Goal: Task Accomplishment & Management: Complete application form

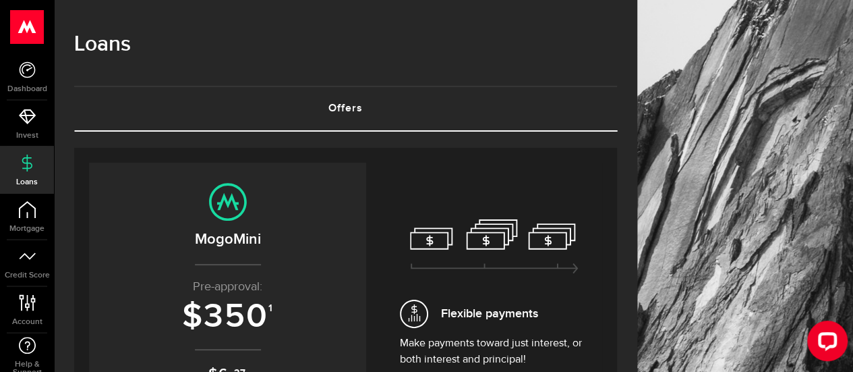
scroll to position [171, 0]
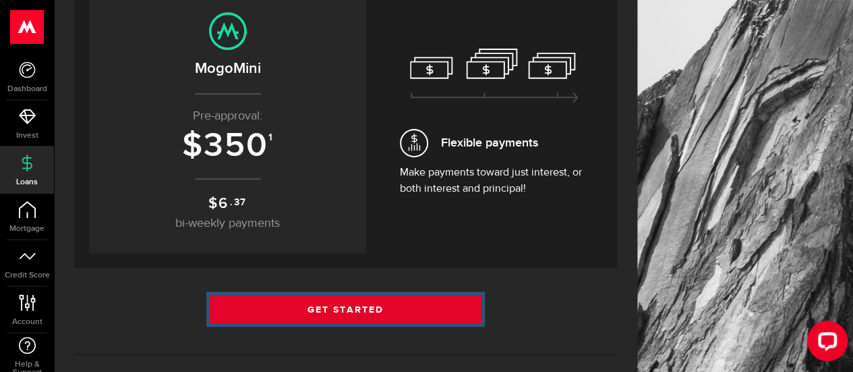
click at [417, 303] on link "Get Started" at bounding box center [346, 309] width 272 height 28
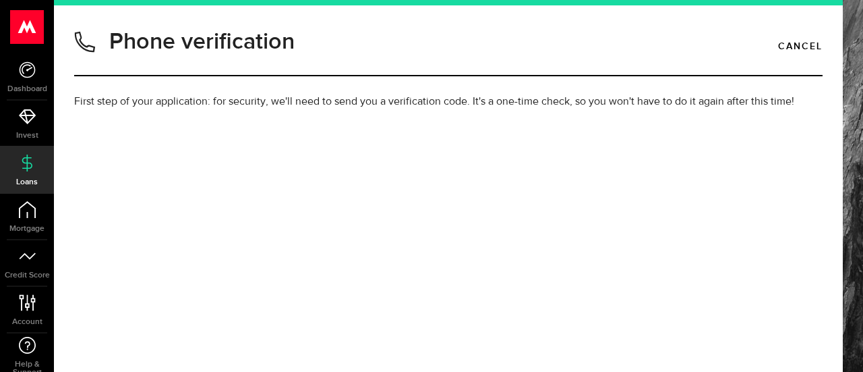
type input "9028189146"
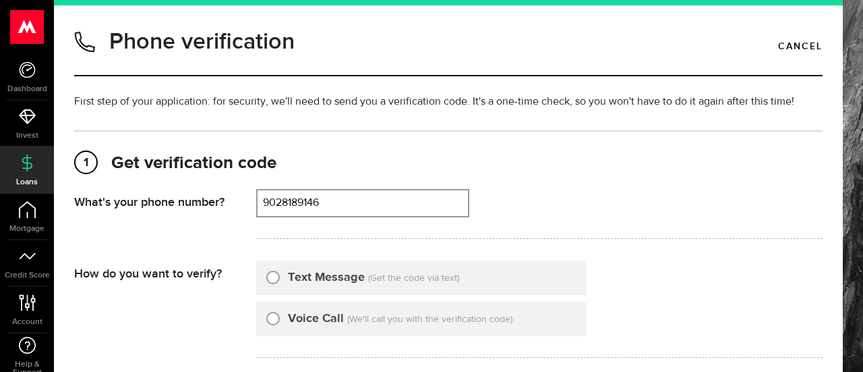
scroll to position [82, 0]
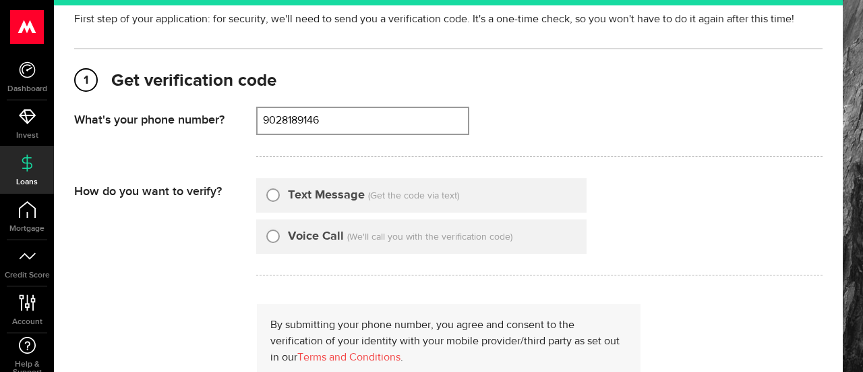
click at [367, 191] on div "Text Message (Get the code via text)" at bounding box center [421, 195] width 330 height 34
click at [272, 194] on input "Text Message" at bounding box center [272, 192] width 13 height 13
radio input "true"
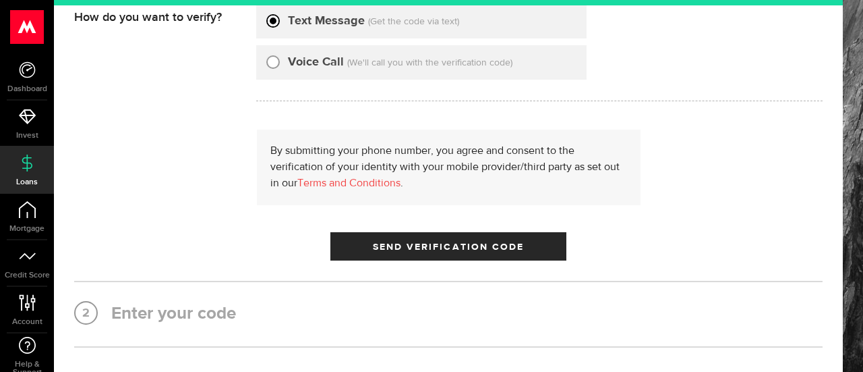
scroll to position [257, 0]
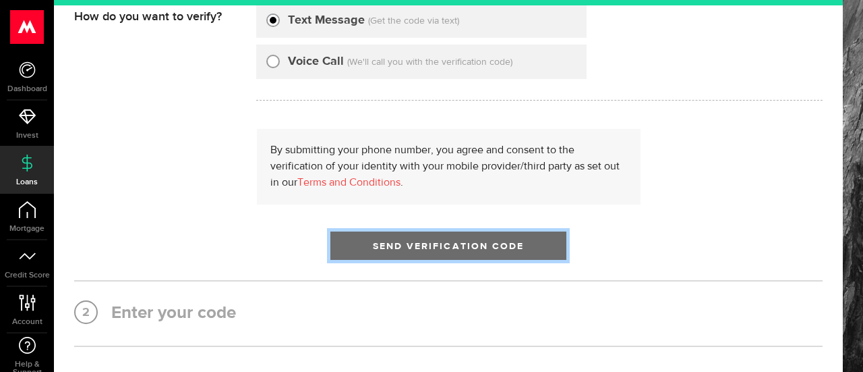
click at [390, 252] on button "Send Verification Code" at bounding box center [448, 245] width 236 height 28
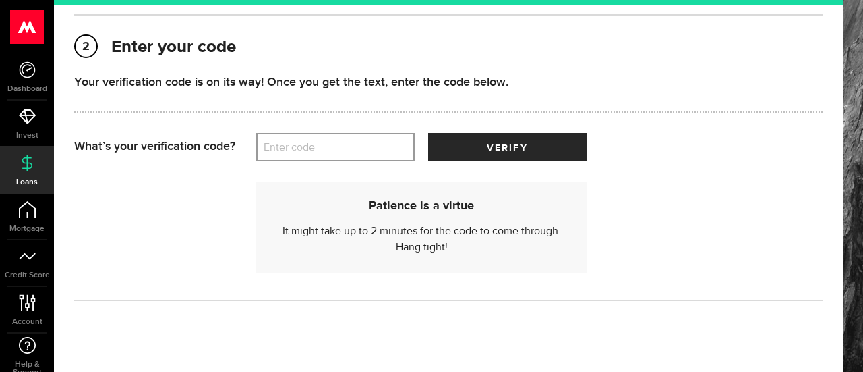
scroll to position [188, 0]
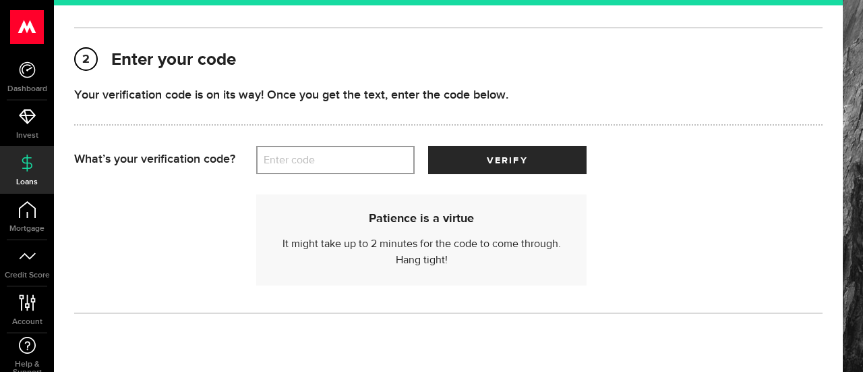
click at [281, 167] on label "Enter code" at bounding box center [335, 160] width 158 height 28
click at [281, 167] on input "Enter code" at bounding box center [335, 160] width 158 height 28
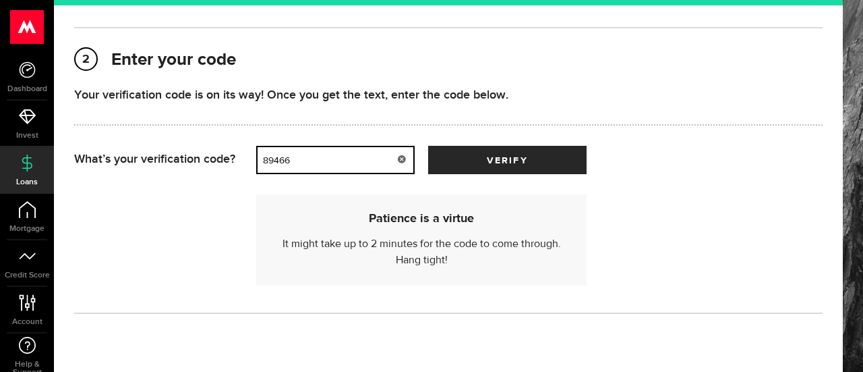
type input "89466"
click at [428, 146] on button "verify" at bounding box center [507, 160] width 158 height 28
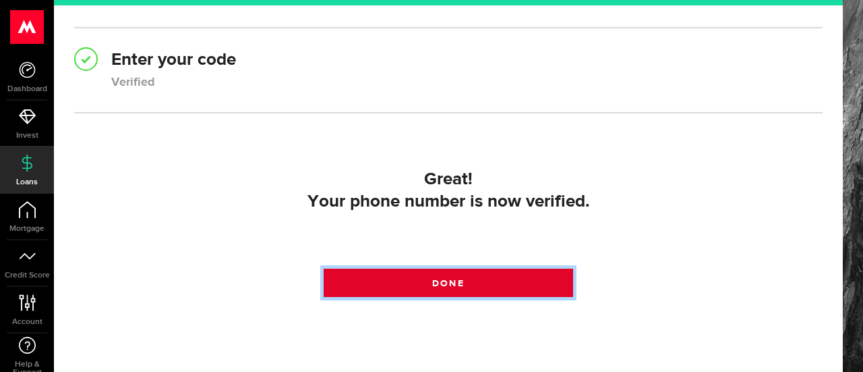
click at [387, 293] on link "Done" at bounding box center [448, 282] width 249 height 28
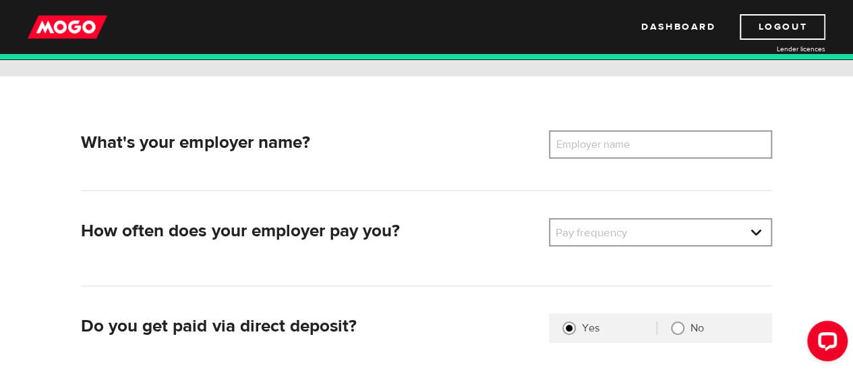
scroll to position [182, 0]
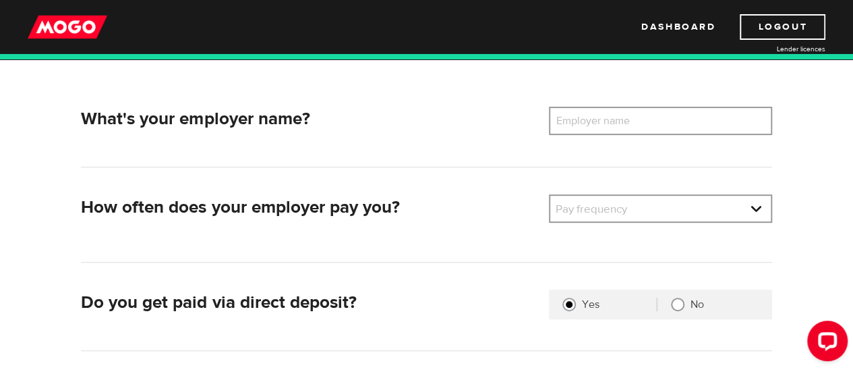
click at [604, 118] on label "Employer name" at bounding box center [603, 121] width 109 height 28
click at [604, 118] on input "Employer name" at bounding box center [660, 121] width 223 height 28
type input "Live Nation"
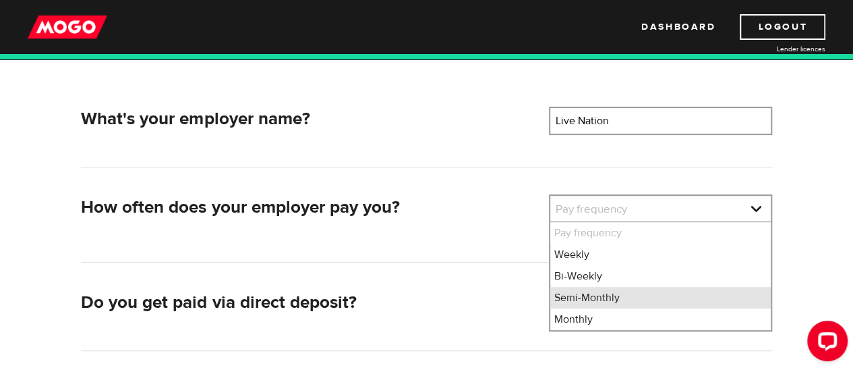
click at [618, 295] on li "Semi-Monthly" at bounding box center [660, 298] width 220 height 22
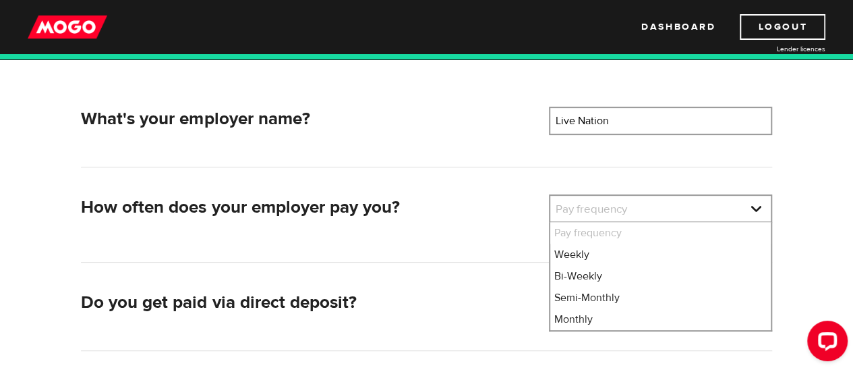
select select "3"
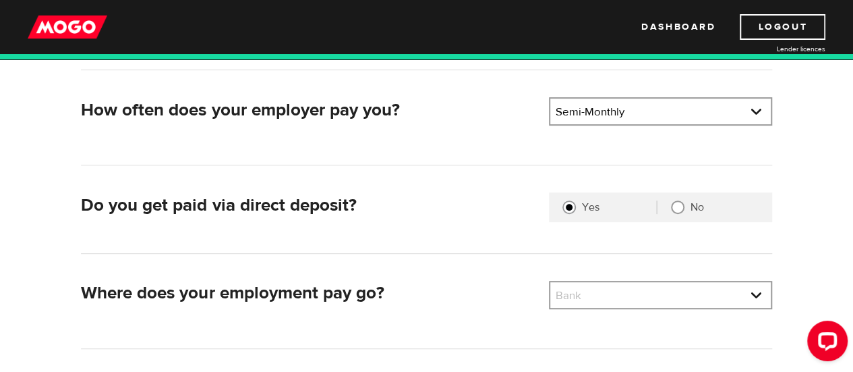
scroll to position [325, 0]
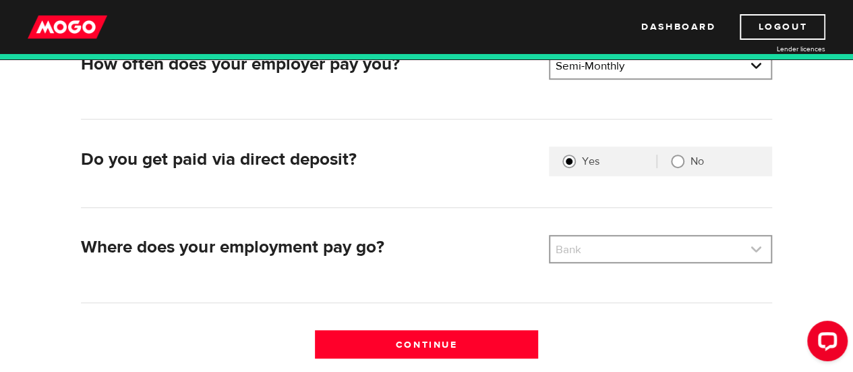
click at [599, 256] on link at bounding box center [660, 249] width 220 height 26
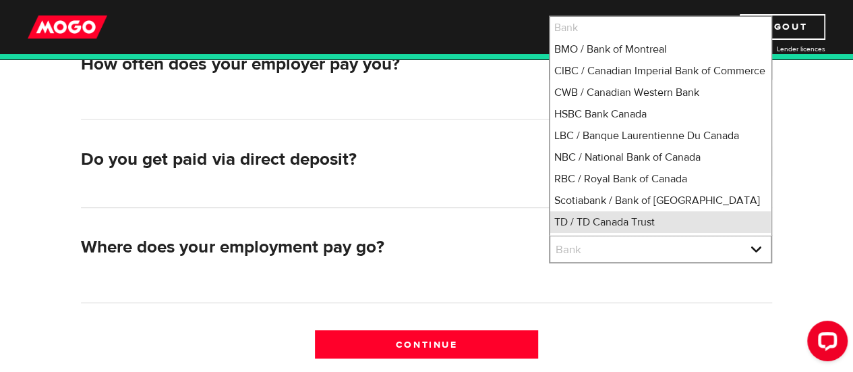
scroll to position [13, 0]
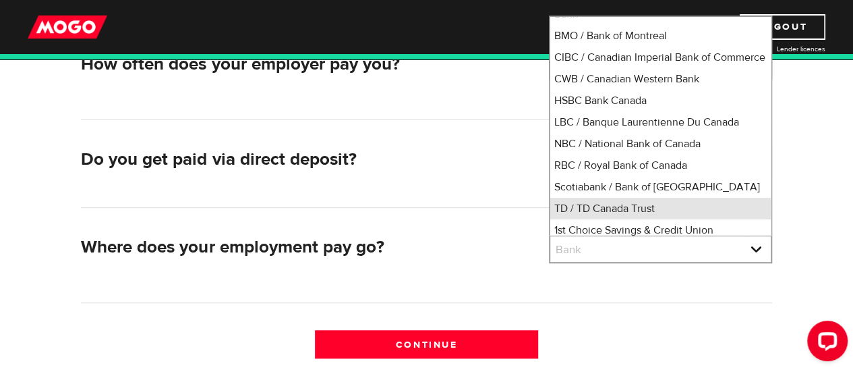
click at [602, 218] on li "TD / TD Canada Trust" at bounding box center [660, 209] width 220 height 22
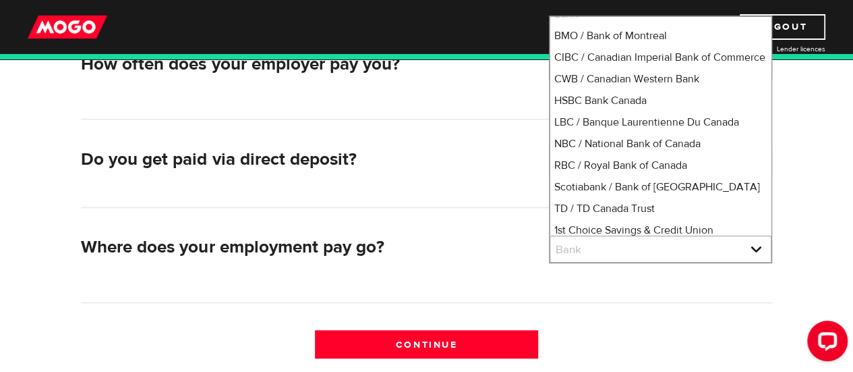
select select "9"
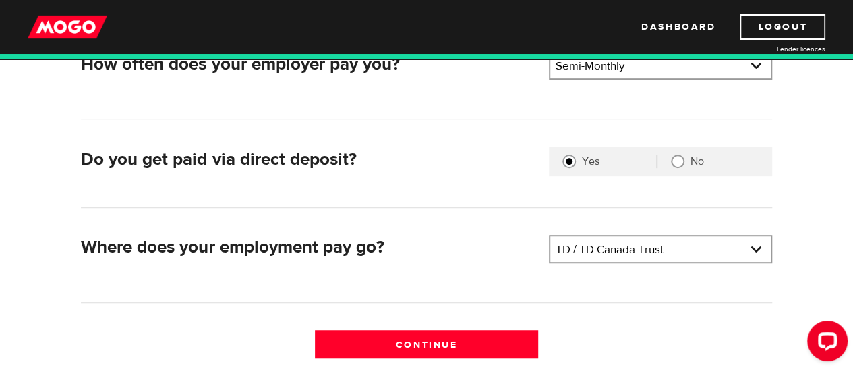
scroll to position [433, 0]
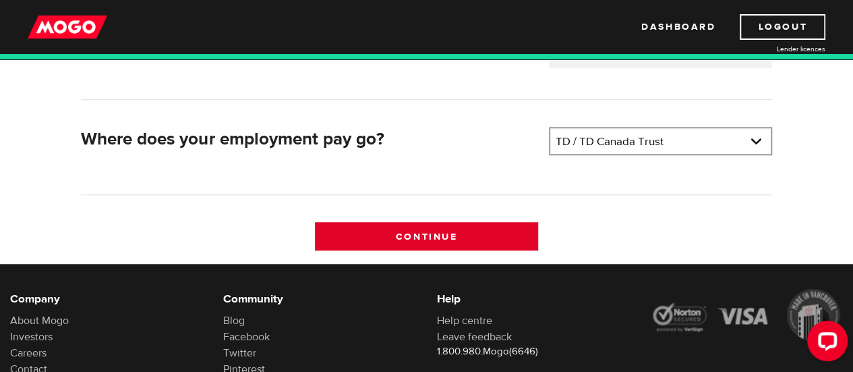
click at [485, 227] on input "Continue" at bounding box center [426, 236] width 223 height 28
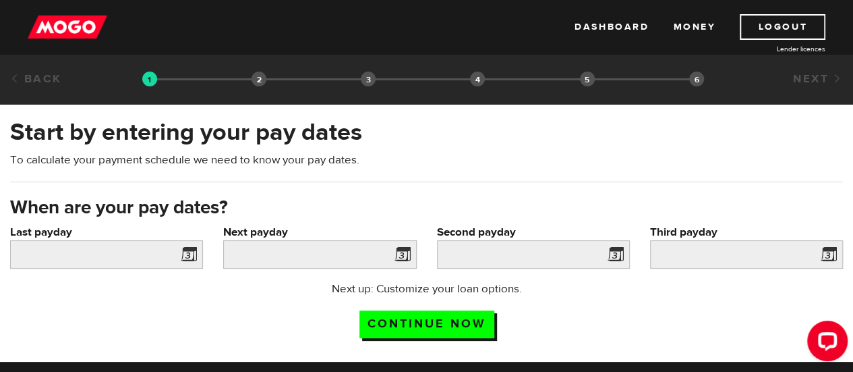
scroll to position [1, 0]
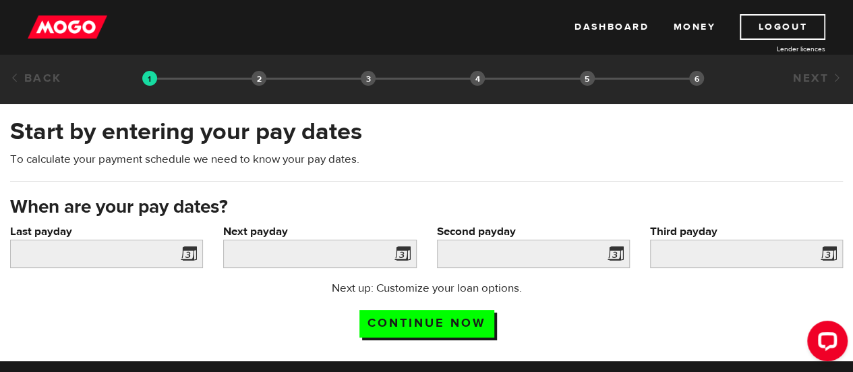
click at [185, 254] on span at bounding box center [186, 256] width 20 height 22
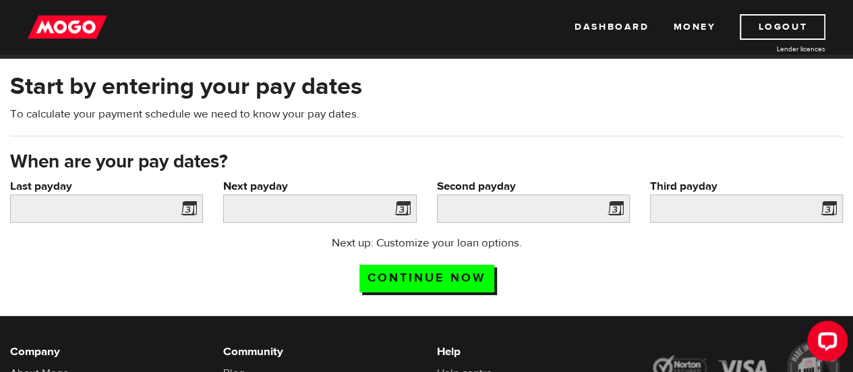
scroll to position [45, 0]
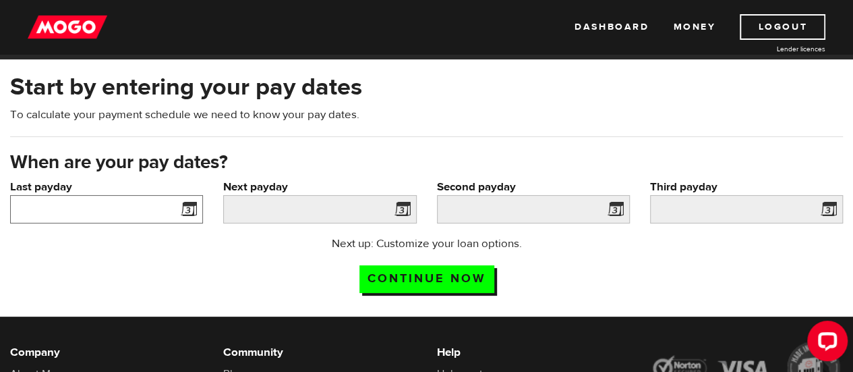
click at [163, 212] on input "Last payday" at bounding box center [106, 209] width 193 height 28
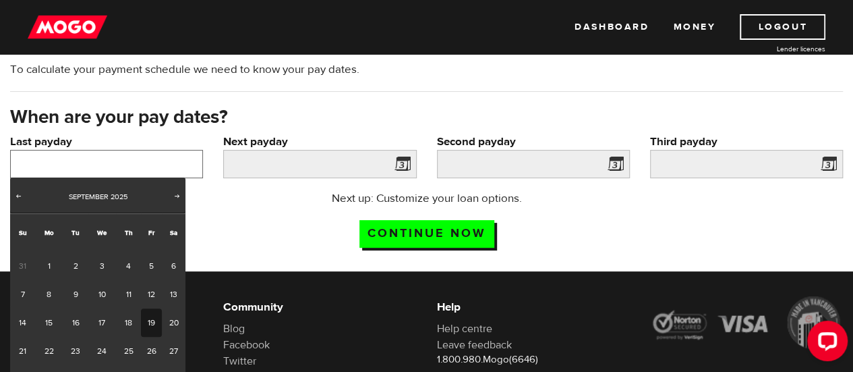
scroll to position [92, 0]
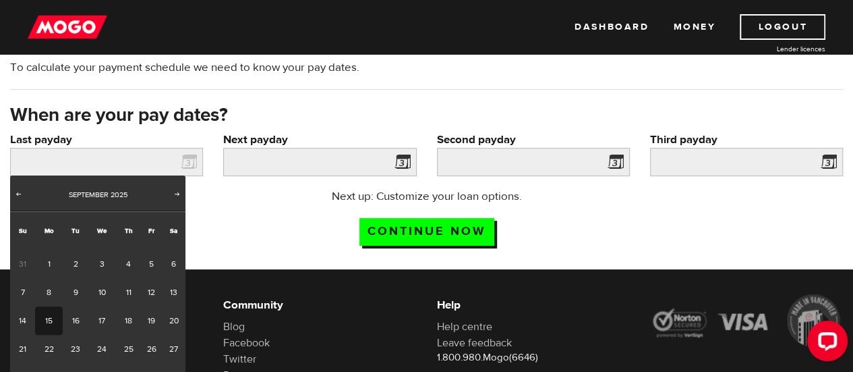
click at [47, 316] on link "15" at bounding box center [49, 320] width 28 height 28
type input "2025/09/15"
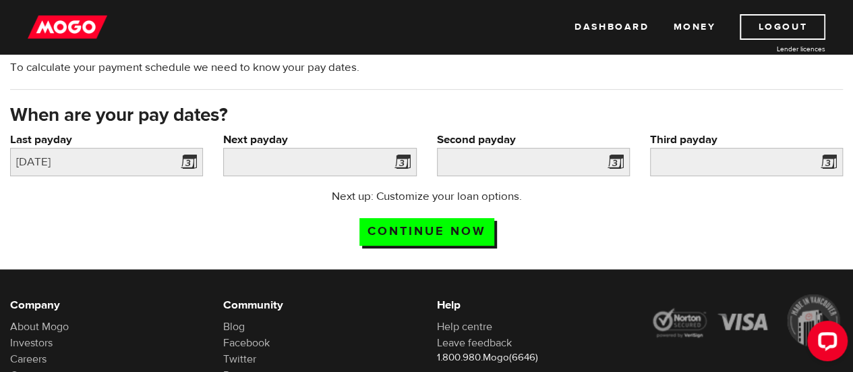
click at [400, 161] on span at bounding box center [400, 164] width 20 height 22
click at [398, 167] on span at bounding box center [400, 164] width 20 height 22
click at [372, 161] on input "Next payday" at bounding box center [319, 162] width 193 height 28
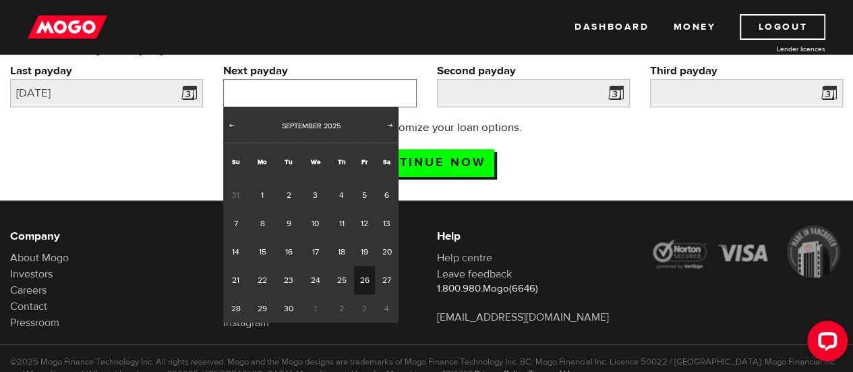
scroll to position [162, 0]
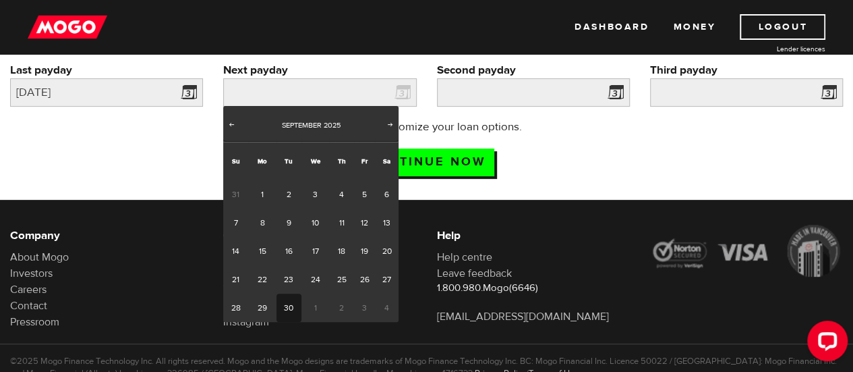
click at [292, 307] on link "30" at bounding box center [288, 307] width 25 height 28
type input "2025/09/30"
type input "2025/10/15"
type input "2025/10/30"
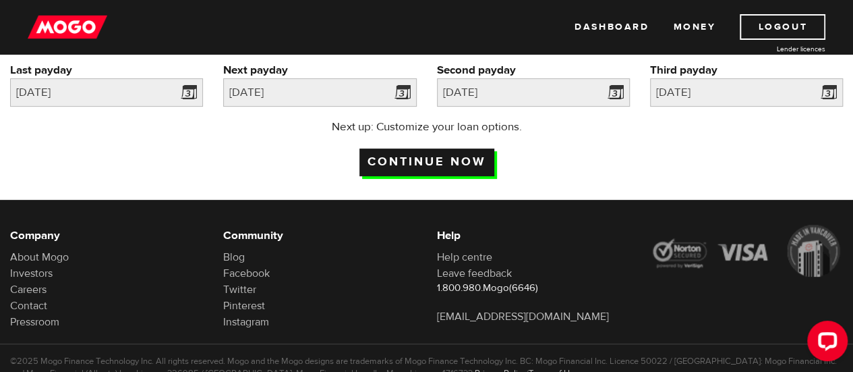
click at [452, 154] on input "Continue now" at bounding box center [426, 162] width 135 height 28
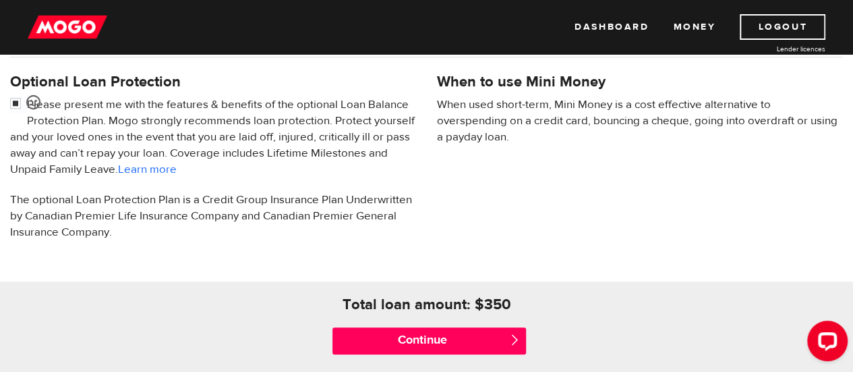
scroll to position [474, 0]
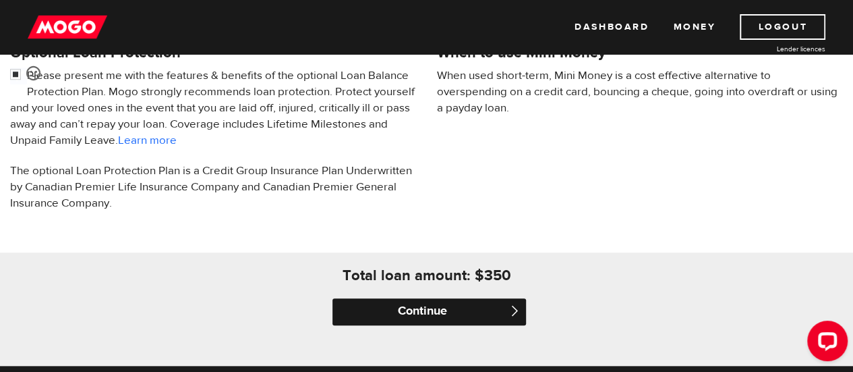
click at [415, 312] on input "Continue" at bounding box center [428, 311] width 193 height 27
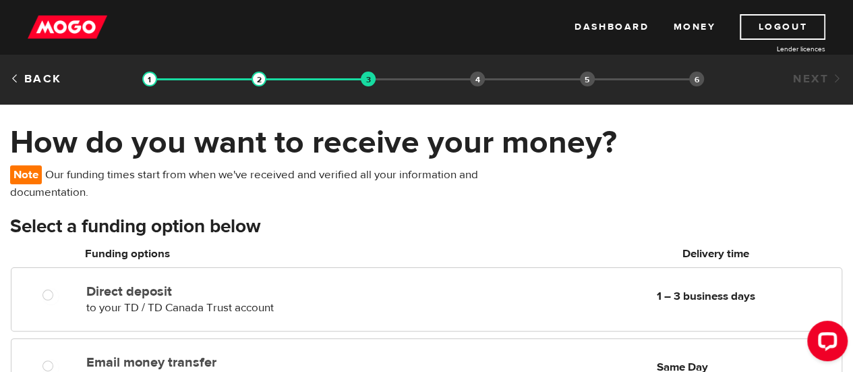
scroll to position [73, 0]
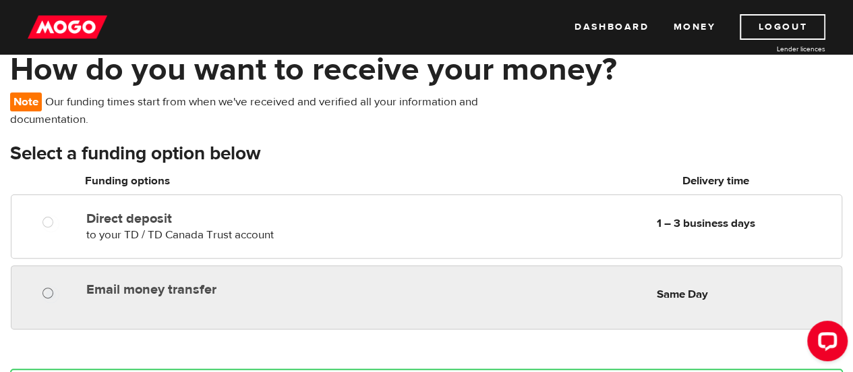
radio input "true"
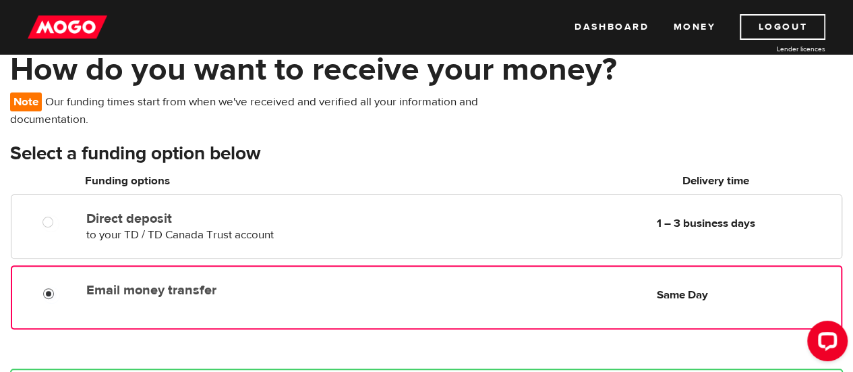
click at [42, 289] on div at bounding box center [53, 295] width 80 height 17
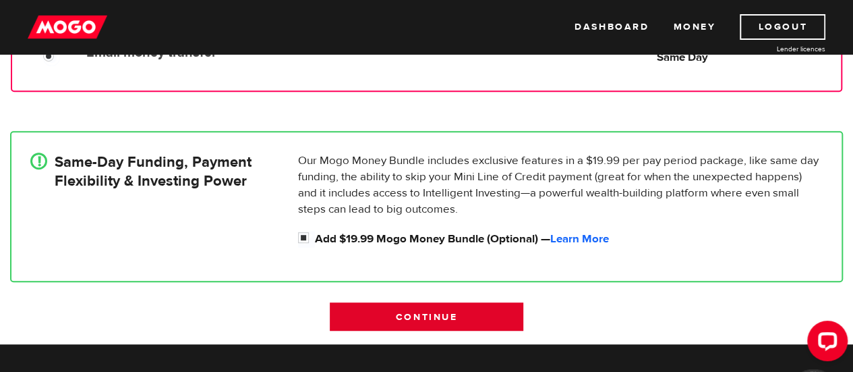
click at [382, 312] on input "Continue" at bounding box center [426, 316] width 193 height 28
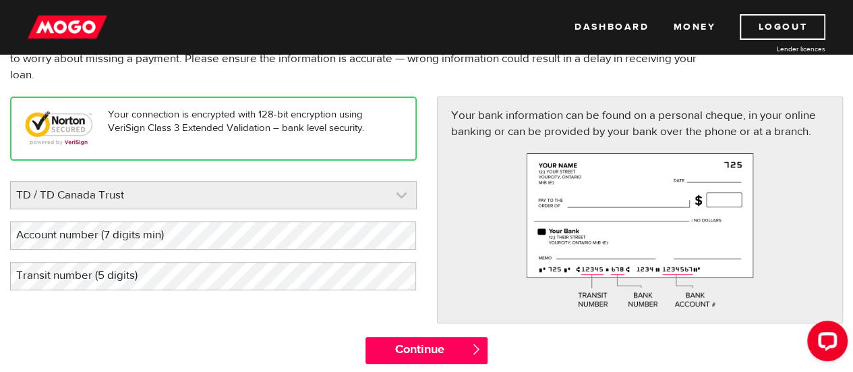
scroll to position [130, 0]
click at [253, 196] on link at bounding box center [213, 195] width 405 height 27
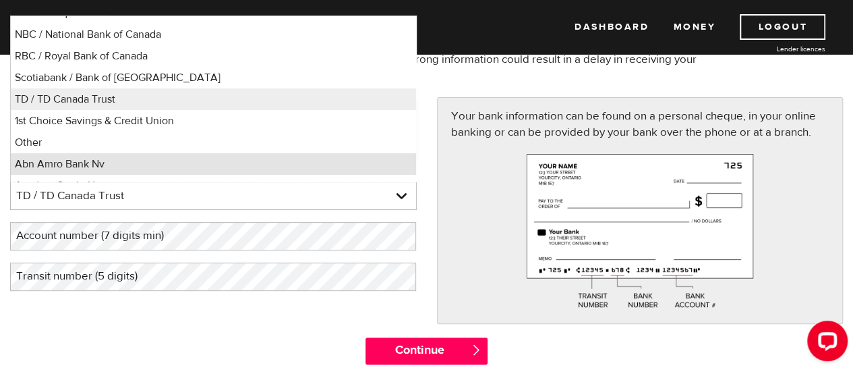
scroll to position [115, 0]
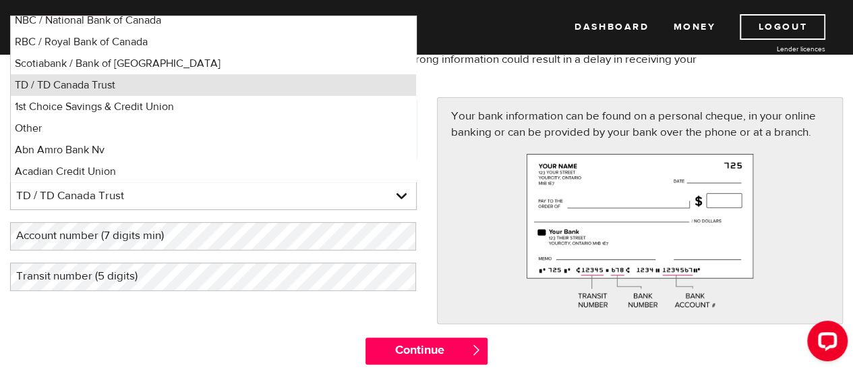
click at [198, 86] on li "TD / TD Canada Trust" at bounding box center [213, 85] width 405 height 22
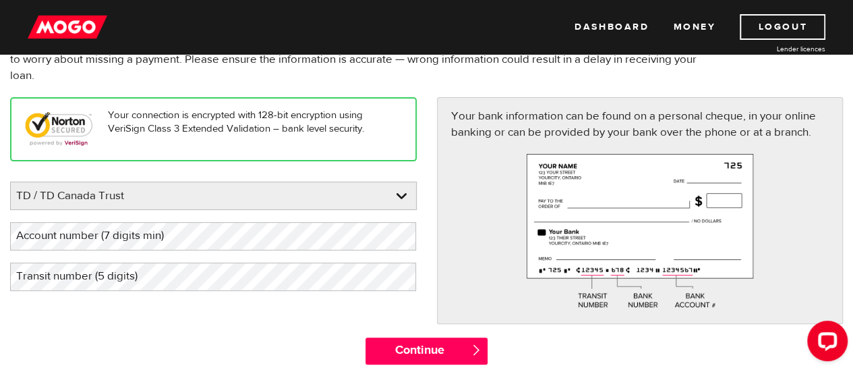
click at [143, 252] on div "Please enter your bank TD / TD Canada Trust BMO / Bank of Montreal CIBC / Canad…" at bounding box center [213, 235] width 407 height 109
click at [143, 236] on label "Account number (7 digits min)" at bounding box center [100, 236] width 181 height 28
click at [100, 195] on link at bounding box center [213, 195] width 405 height 27
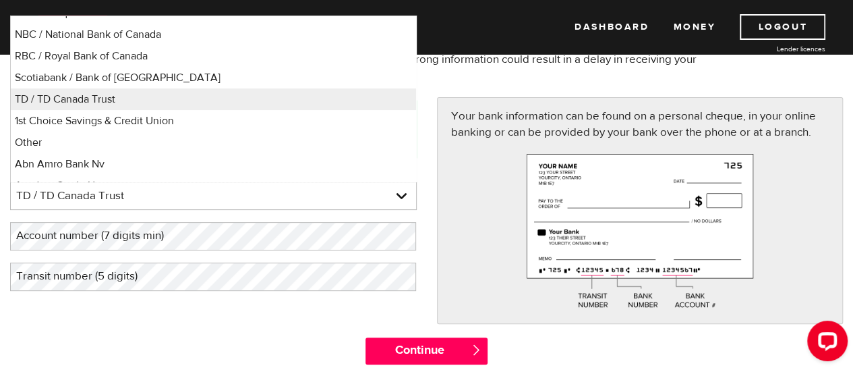
click at [132, 238] on label "Account number (7 digits min)" at bounding box center [100, 236] width 181 height 28
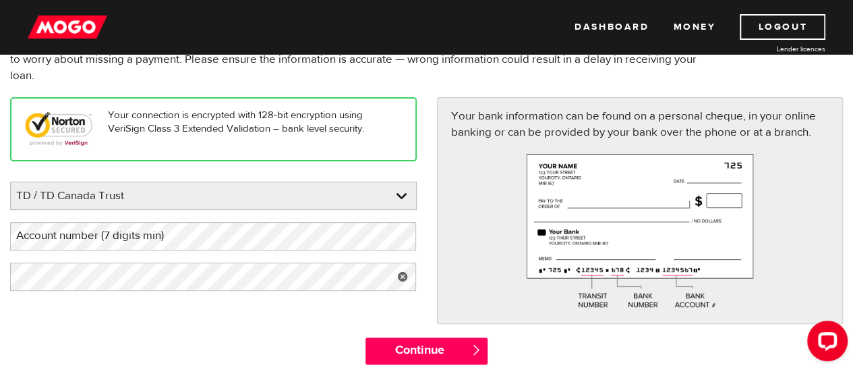
click at [107, 258] on div "Please enter your bank TD / TD Canada Trust BMO / Bank of Montreal CIBC / Canad…" at bounding box center [213, 235] width 407 height 109
click at [187, 227] on label "Account number (7 digits min)" at bounding box center [100, 236] width 181 height 28
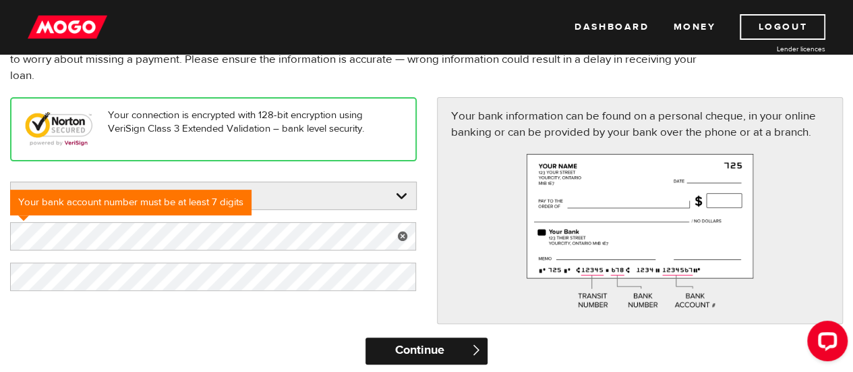
click at [398, 357] on input "Continue" at bounding box center [426, 350] width 122 height 27
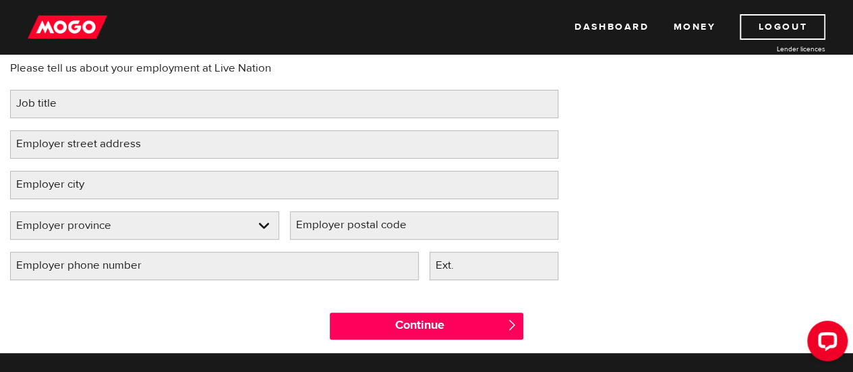
scroll to position [73, 0]
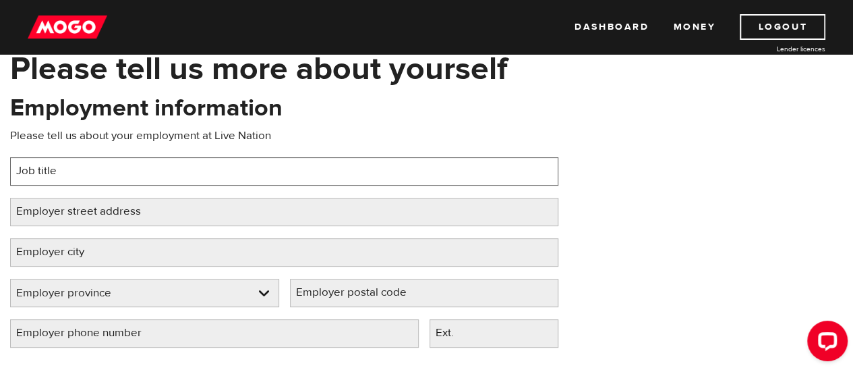
click at [448, 179] on input "Job title" at bounding box center [284, 171] width 548 height 28
type input "Promoter Assistant"
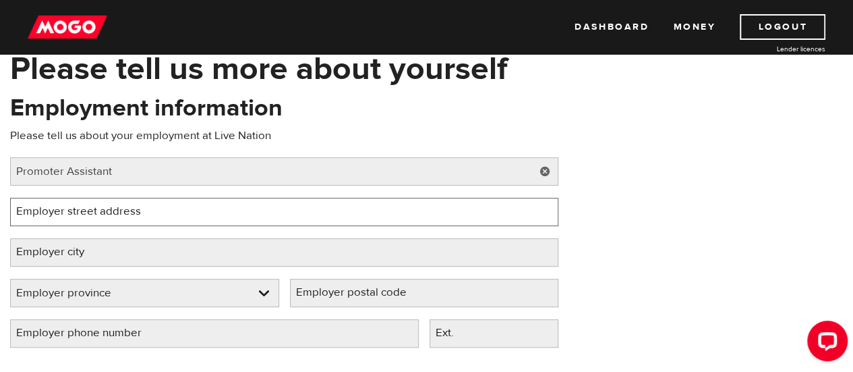
click at [262, 203] on input "Employer street address" at bounding box center [284, 212] width 548 height 28
paste input "56 E 2nd Ave #500, Vancouver, BC V5T 1B1"
type input "56 E 2nd Ave #500, Vancouver, BC V5T 1B1"
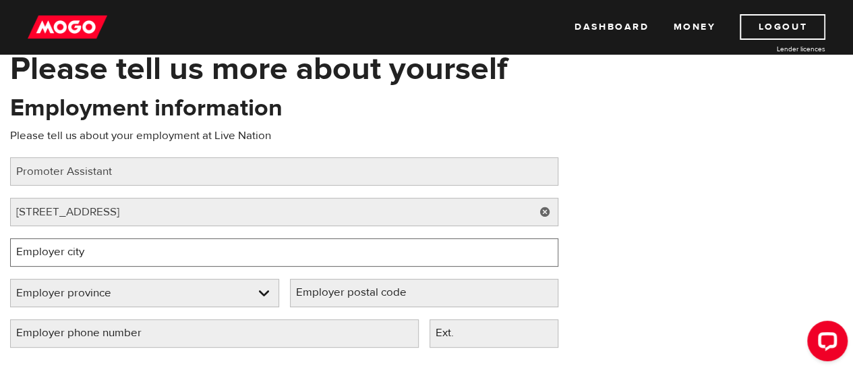
click at [401, 250] on input "Employer city" at bounding box center [284, 252] width 548 height 28
type input "Vancouver"
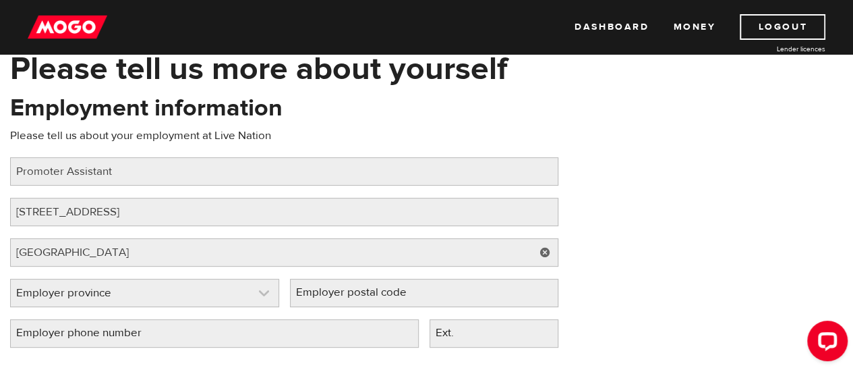
click at [140, 282] on link at bounding box center [145, 292] width 268 height 27
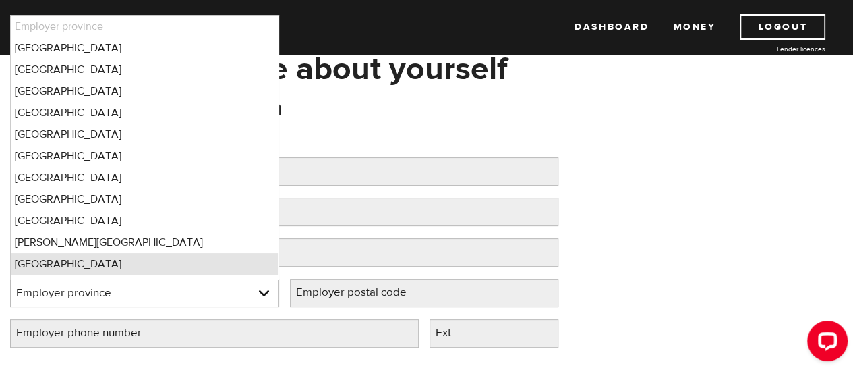
scroll to position [17, 0]
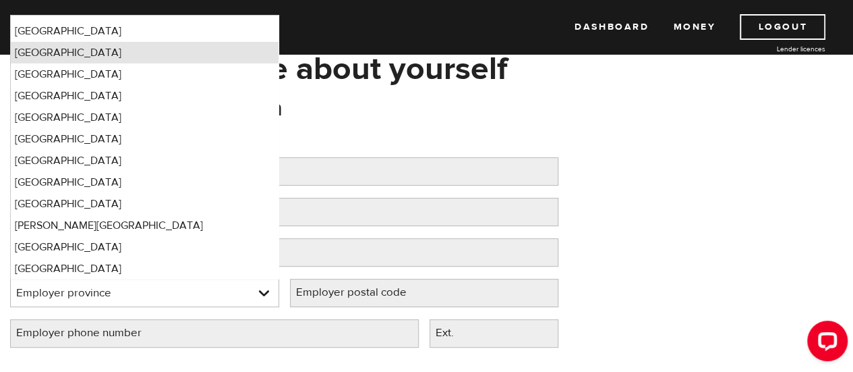
click at [94, 56] on li "British Columbia" at bounding box center [145, 53] width 268 height 22
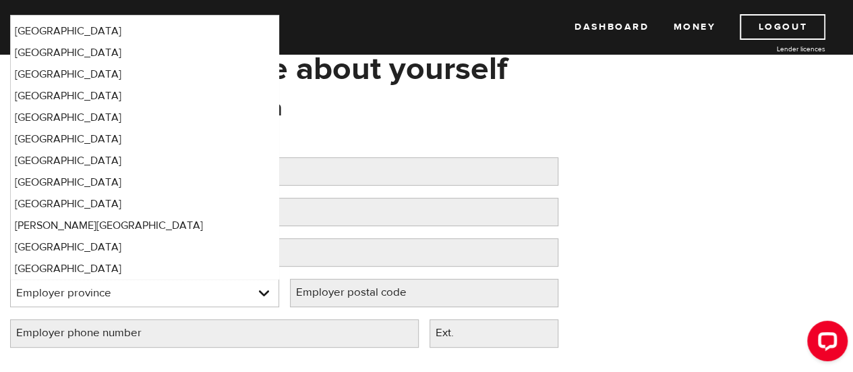
select select "BC"
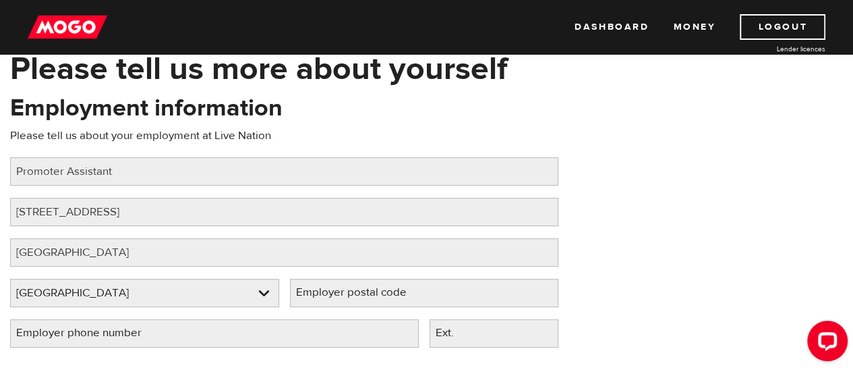
drag, startPoint x: 394, startPoint y: 287, endPoint x: 348, endPoint y: 305, distance: 49.3
click at [348, 305] on label "Employer postal code" at bounding box center [362, 292] width 144 height 28
click at [348, 305] on input "Employer postal code" at bounding box center [424, 292] width 269 height 28
type input "V5T 1B1"
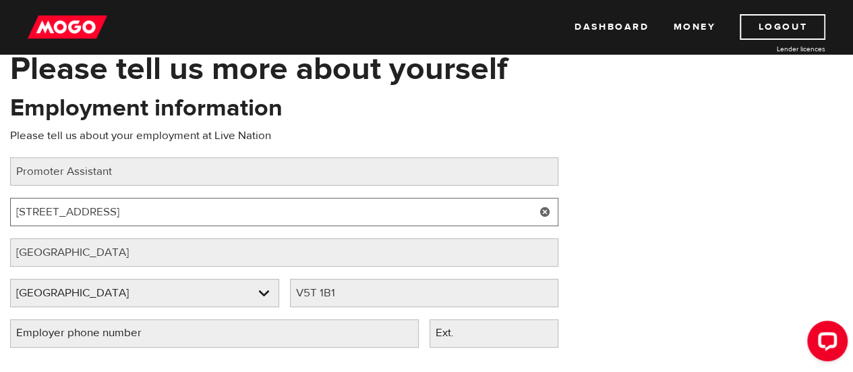
drag, startPoint x: 261, startPoint y: 207, endPoint x: 119, endPoint y: 209, distance: 142.3
click at [119, 209] on input "56 E 2nd Ave #500, Vancouver, BC V5T 1B1" at bounding box center [284, 212] width 548 height 28
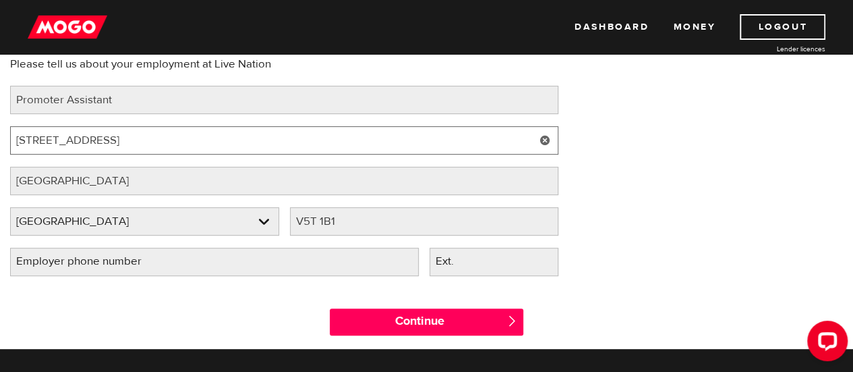
scroll to position [73, 0]
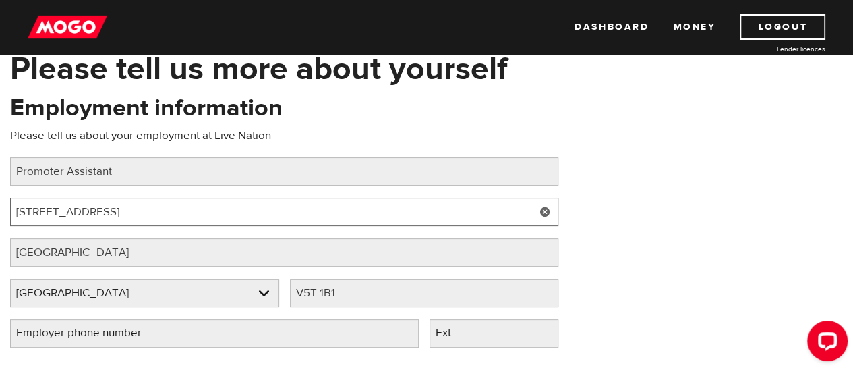
type input "56 E 2nd Ave #500"
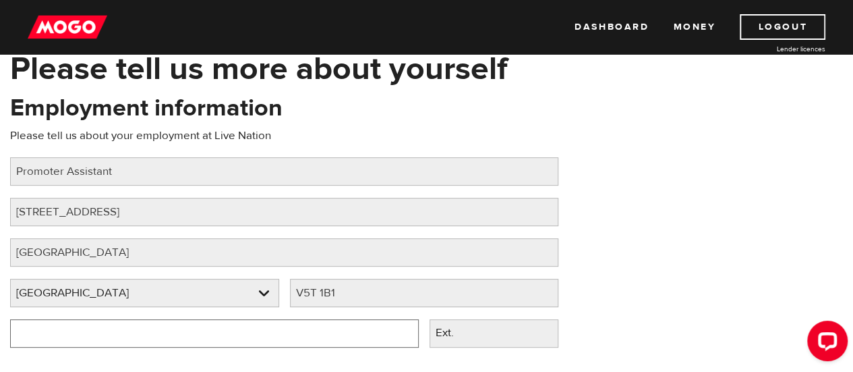
drag, startPoint x: 226, startPoint y: 337, endPoint x: 100, endPoint y: 335, distance: 125.4
click at [100, 335] on input "Employer phone number" at bounding box center [214, 333] width 409 height 28
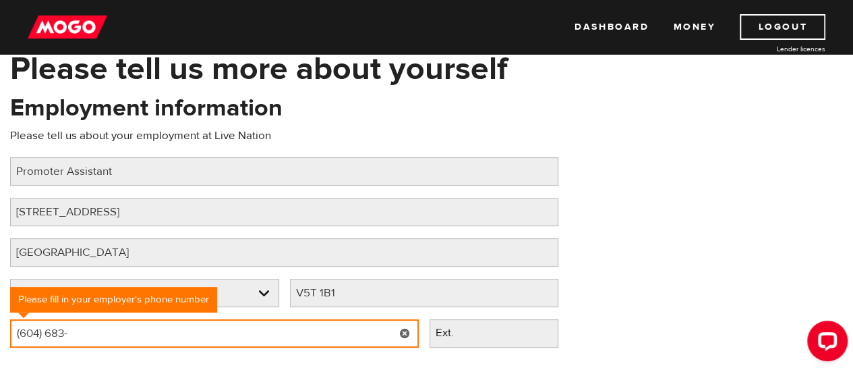
click at [76, 341] on input "(604) 683-" at bounding box center [214, 333] width 409 height 28
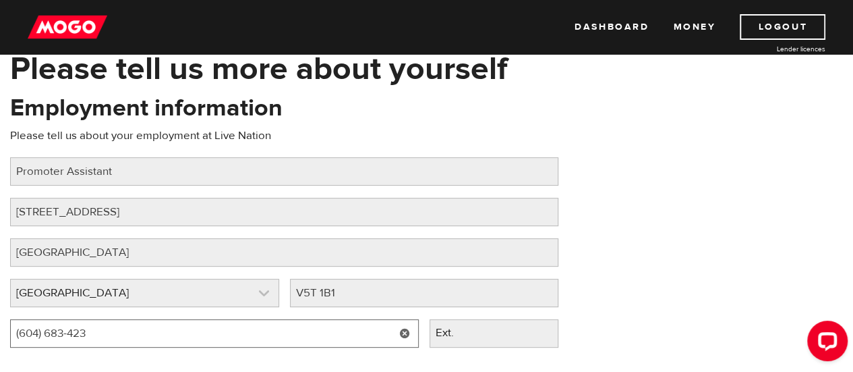
type input "(604) 683-4233"
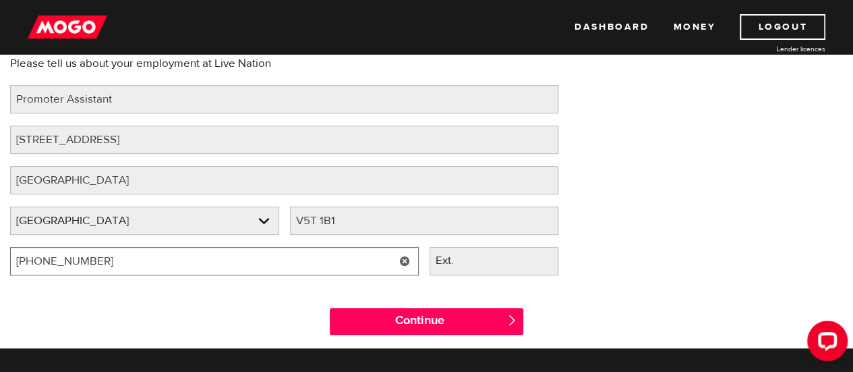
scroll to position [276, 0]
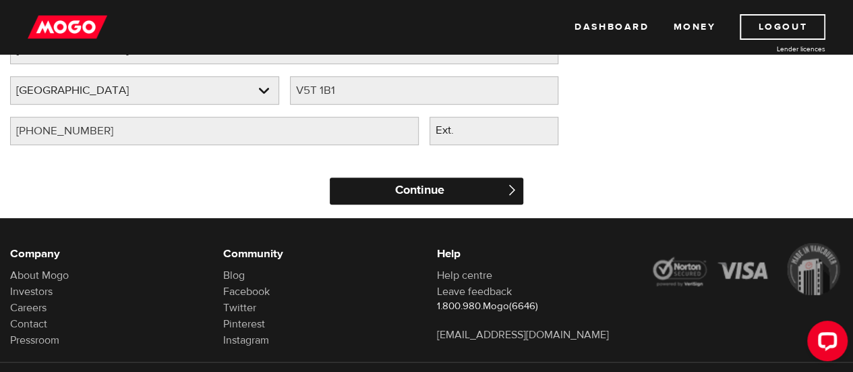
click at [411, 187] on input "Continue" at bounding box center [426, 190] width 193 height 27
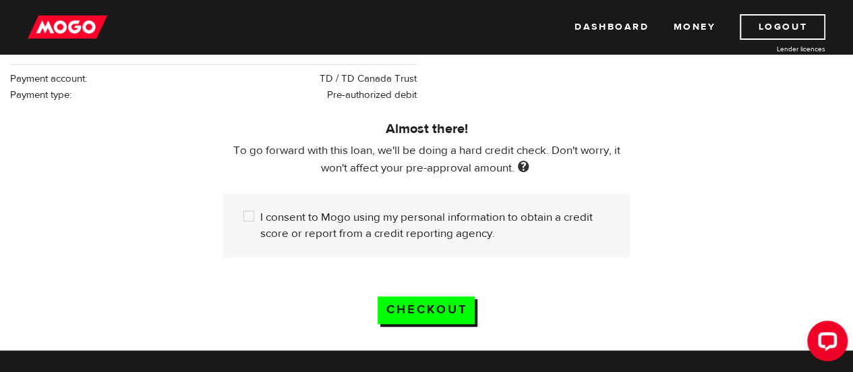
scroll to position [337, 0]
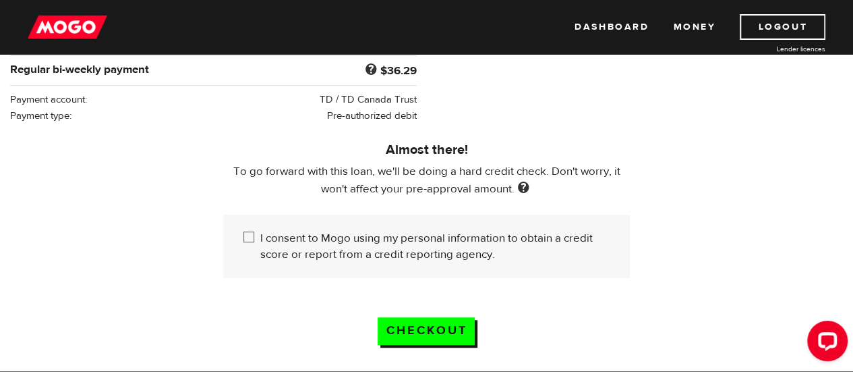
drag, startPoint x: 258, startPoint y: 233, endPoint x: 637, endPoint y: 239, distance: 379.0
click at [637, 239] on div "Almost there! To go forward with this loan, we'll be doing a hard credit check.…" at bounding box center [426, 200] width 427 height 154
drag, startPoint x: 251, startPoint y: 226, endPoint x: 219, endPoint y: 234, distance: 32.7
click at [219, 234] on div "Almost there! To go forward with this loan, we'll be doing a hard credit check.…" at bounding box center [426, 200] width 427 height 154
drag, startPoint x: 241, startPoint y: 233, endPoint x: 252, endPoint y: 241, distance: 14.4
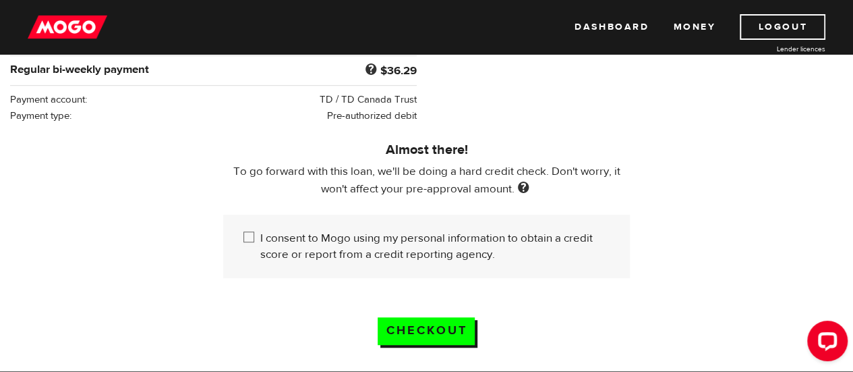
click at [252, 241] on input "I consent to Mogo using my personal information to obtain a credit score or rep…" at bounding box center [251, 238] width 17 height 17
checkbox input "true"
drag, startPoint x: 457, startPoint y: 330, endPoint x: 413, endPoint y: 320, distance: 45.5
click at [413, 320] on input "Checkout" at bounding box center [426, 331] width 97 height 28
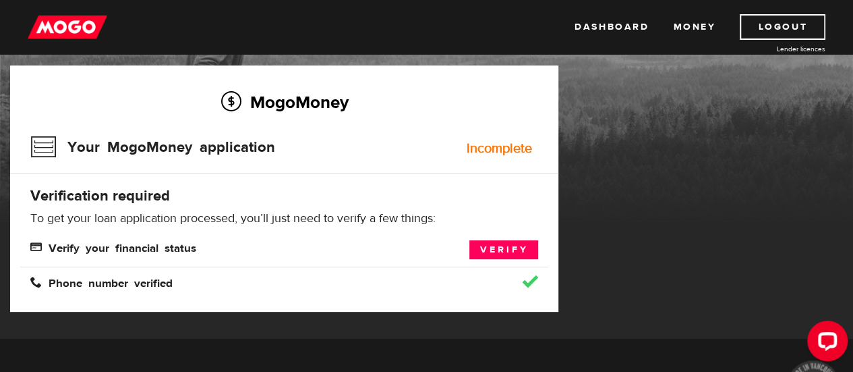
scroll to position [135, 0]
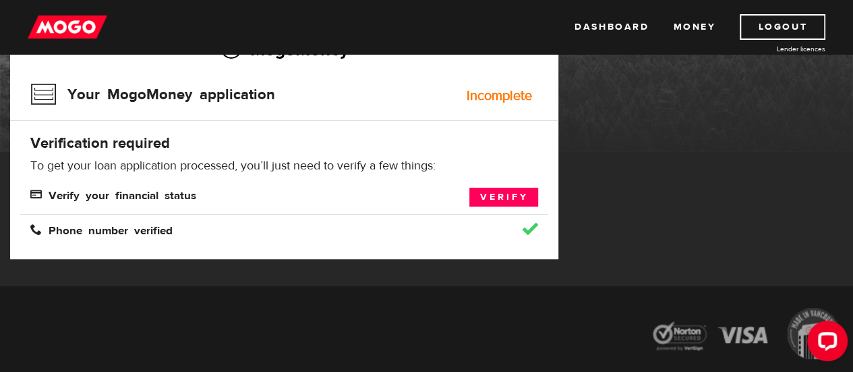
drag, startPoint x: 515, startPoint y: 194, endPoint x: 417, endPoint y: 191, distance: 97.8
click at [417, 191] on div "Verify" at bounding box center [483, 196] width 132 height 19
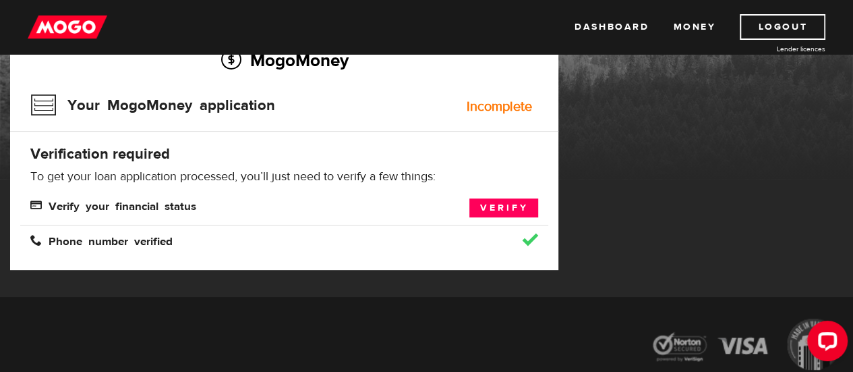
scroll to position [67, 0]
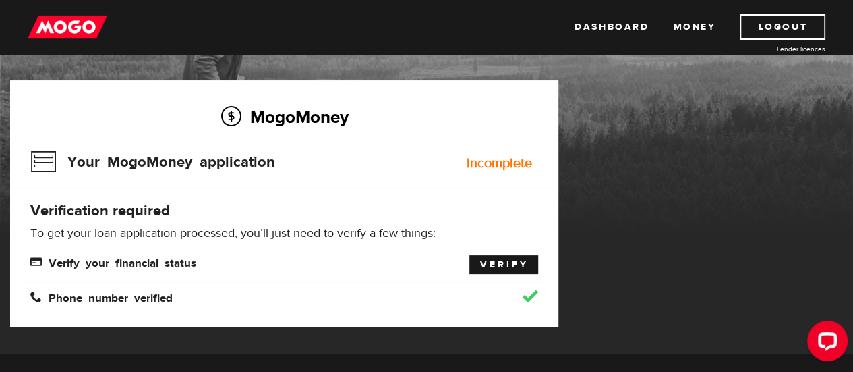
drag, startPoint x: 504, startPoint y: 262, endPoint x: 488, endPoint y: 258, distance: 16.9
click at [488, 258] on link "Verify" at bounding box center [503, 264] width 69 height 19
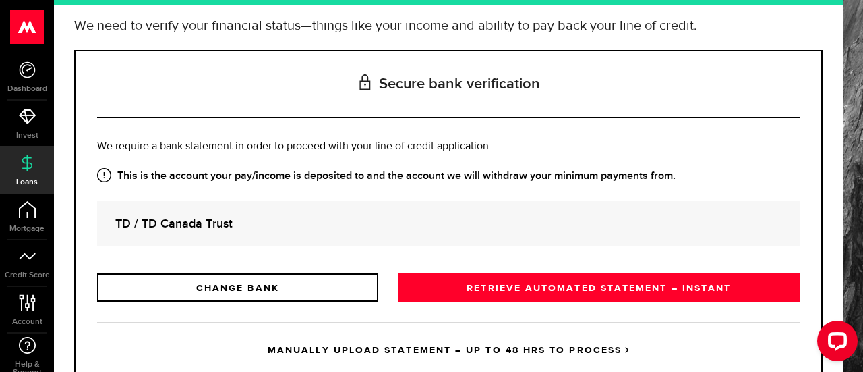
scroll to position [135, 0]
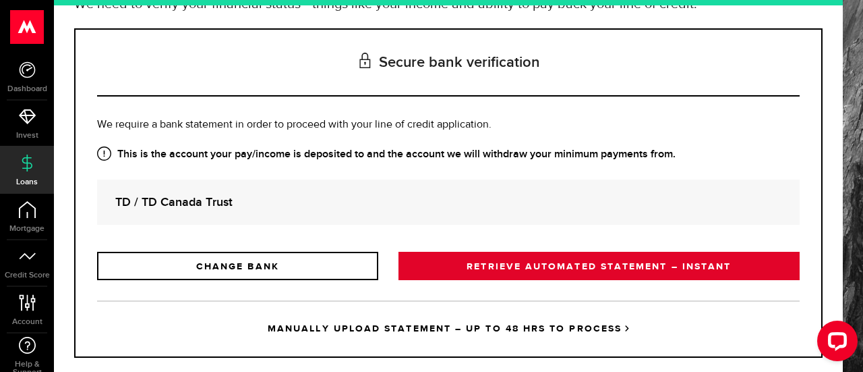
click at [470, 267] on link "RETRIEVE AUTOMATED STATEMENT – INSTANT" at bounding box center [598, 266] width 401 height 28
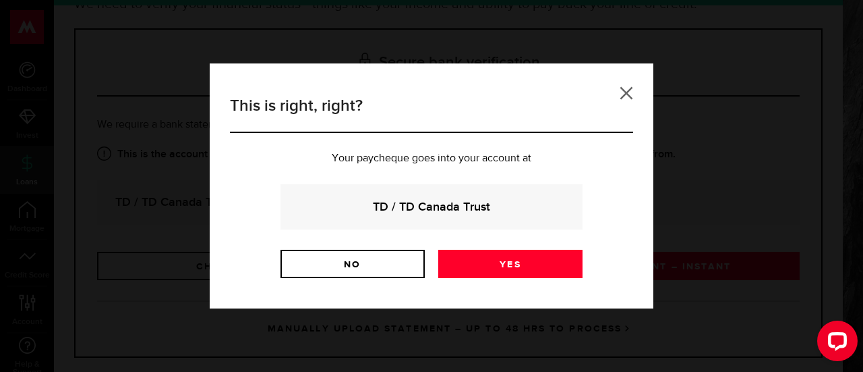
click at [626, 87] on link at bounding box center [626, 92] width 13 height 13
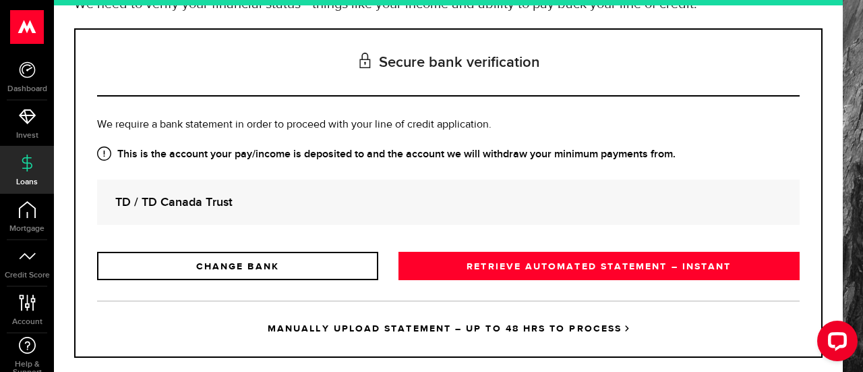
scroll to position [159, 0]
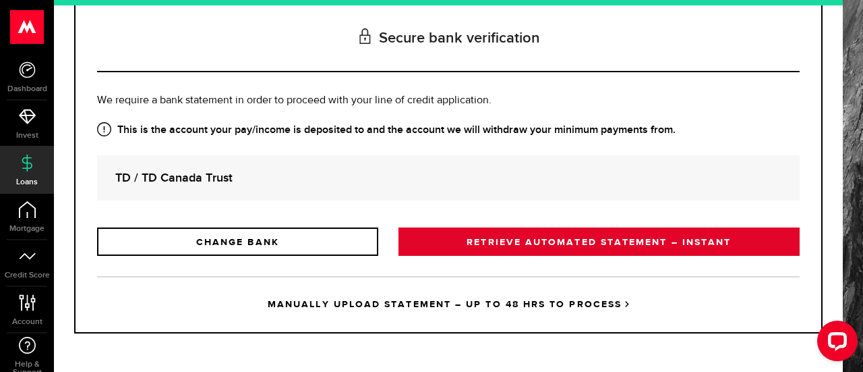
click at [595, 241] on link "RETRIEVE AUTOMATED STATEMENT – INSTANT" at bounding box center [598, 241] width 401 height 28
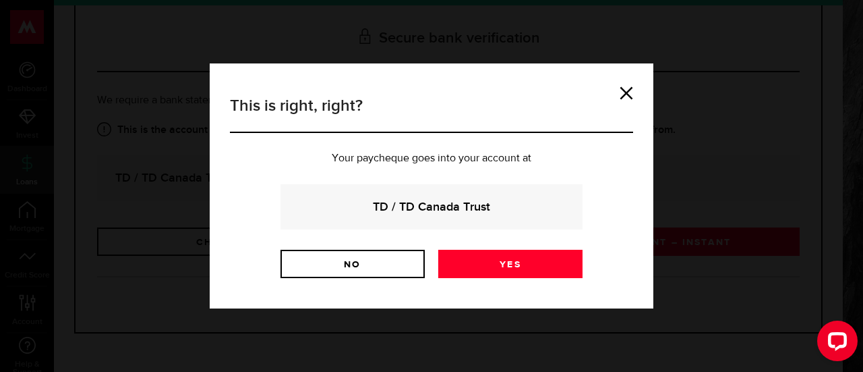
click at [418, 204] on strong "TD / TD Canada Trust" at bounding box center [432, 207] width 266 height 18
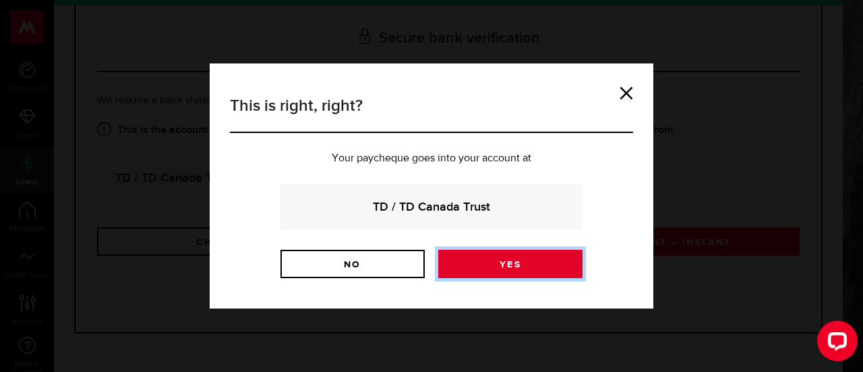
click at [500, 256] on link "Yes" at bounding box center [510, 263] width 144 height 28
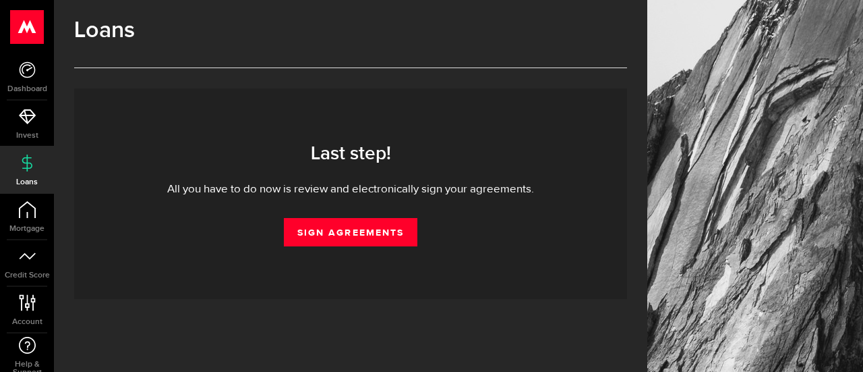
drag, startPoint x: 382, startPoint y: 223, endPoint x: 359, endPoint y: 256, distance: 39.7
click at [359, 256] on div "Last step! All you have to do now is review and electronically sign your agreem…" at bounding box center [350, 193] width 553 height 210
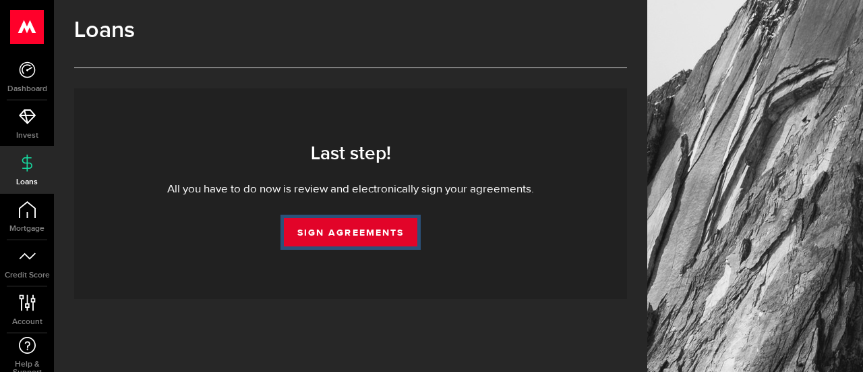
click at [359, 240] on link "Sign Agreements" at bounding box center [351, 232] width 134 height 28
click at [336, 227] on link "Sign Agreements" at bounding box center [351, 232] width 134 height 28
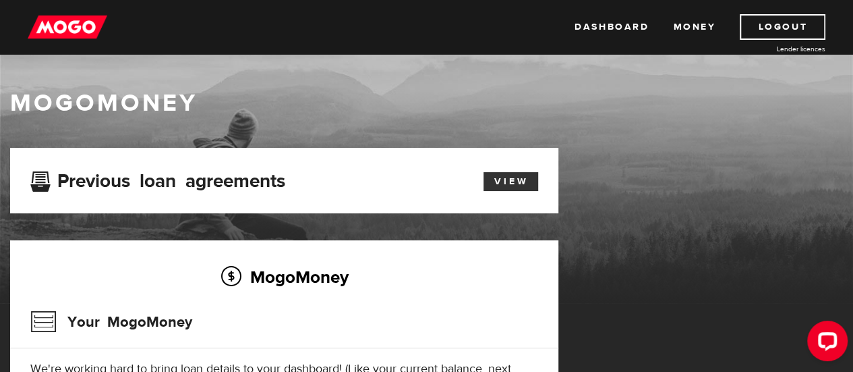
click at [496, 183] on link "View" at bounding box center [510, 181] width 55 height 19
click at [589, 34] on link "Dashboard" at bounding box center [611, 27] width 74 height 26
